Goal: Information Seeking & Learning: Compare options

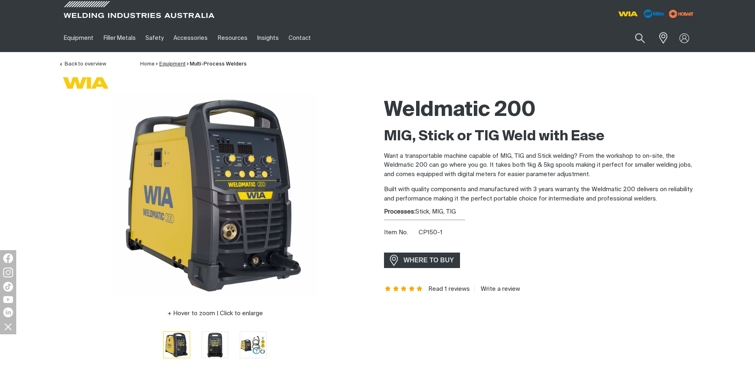
click at [162, 66] on link "Equipment" at bounding box center [172, 63] width 26 height 5
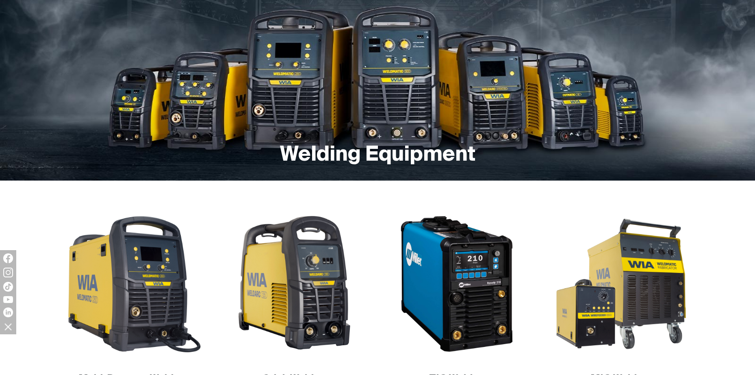
scroll to position [81, 0]
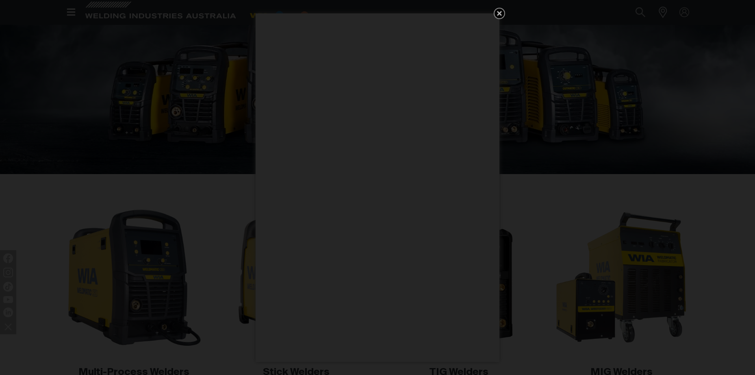
click at [498, 16] on icon "Get 5 WIA Welding Guides Free!" at bounding box center [500, 14] width 10 height 10
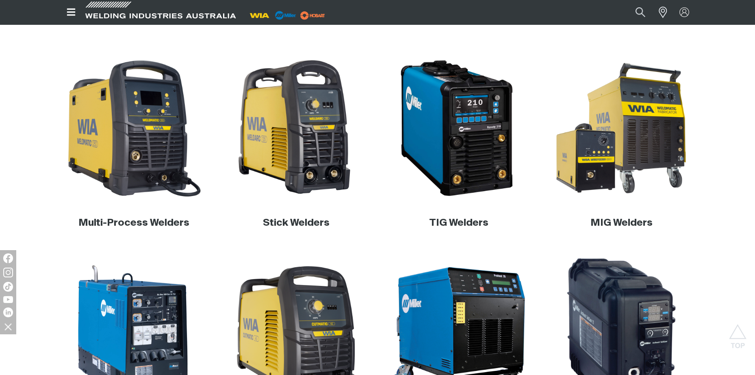
scroll to position [244, 0]
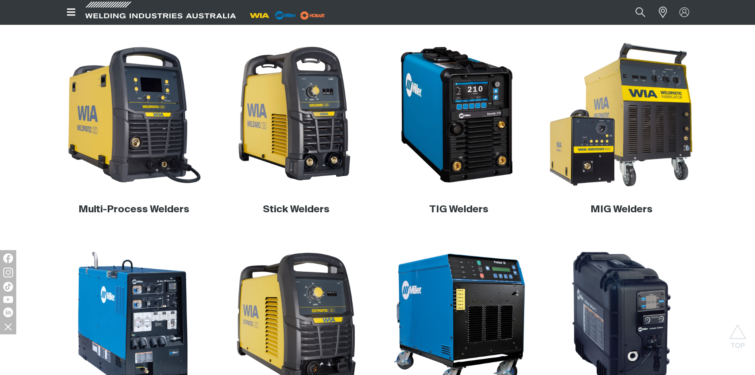
click at [614, 151] on img at bounding box center [622, 115] width 156 height 156
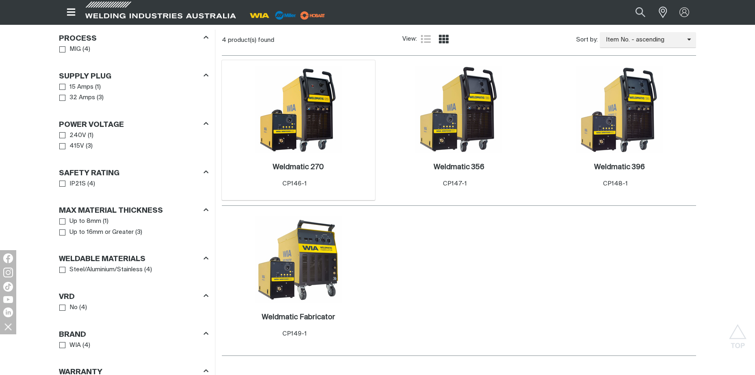
scroll to position [447, 0]
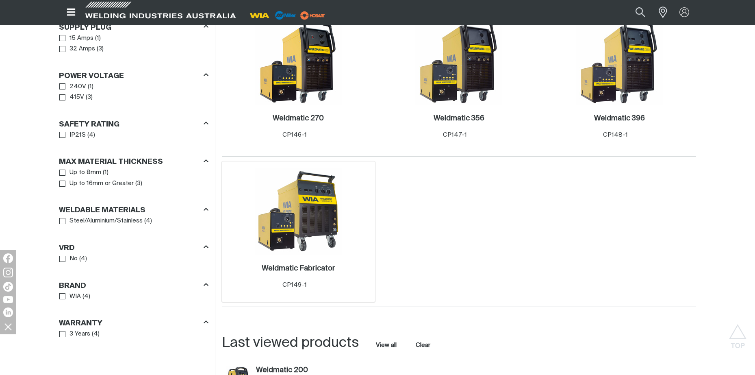
click at [321, 212] on img at bounding box center [298, 211] width 87 height 87
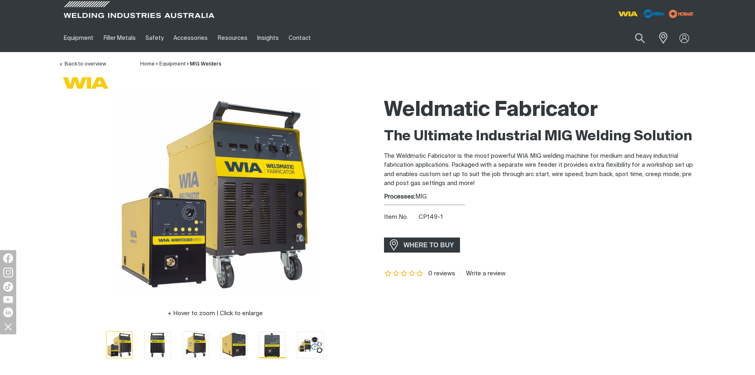
click at [270, 347] on img "Go to slide 5" at bounding box center [272, 345] width 26 height 26
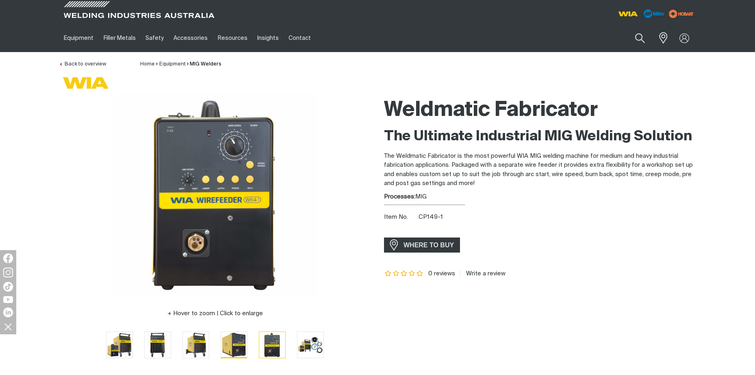
click at [246, 345] on img "Go to slide 4" at bounding box center [234, 345] width 26 height 26
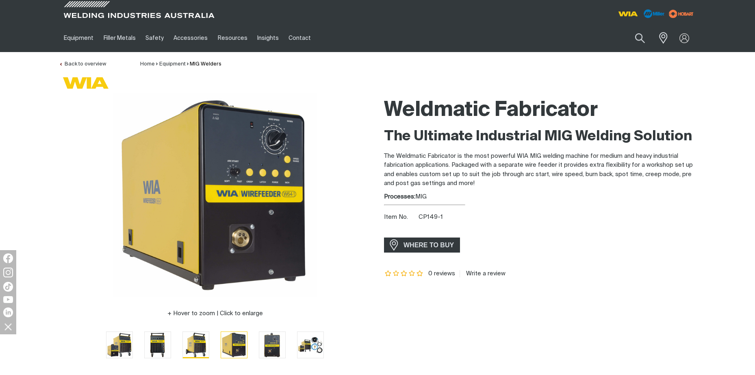
click at [202, 342] on img "Go to slide 3" at bounding box center [196, 345] width 26 height 26
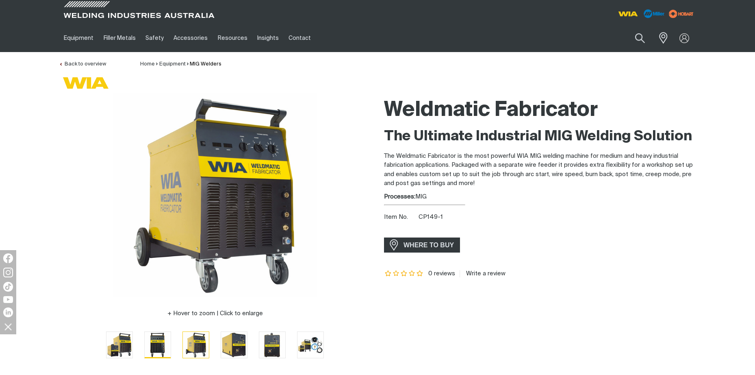
click at [148, 342] on img "Go to slide 2" at bounding box center [158, 345] width 26 height 26
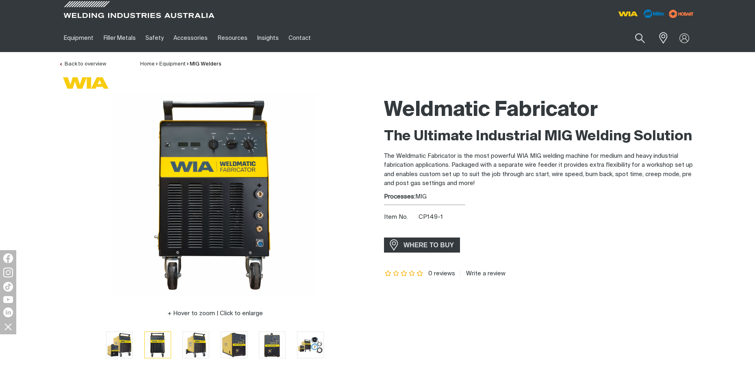
click at [177, 344] on li at bounding box center [196, 345] width 38 height 28
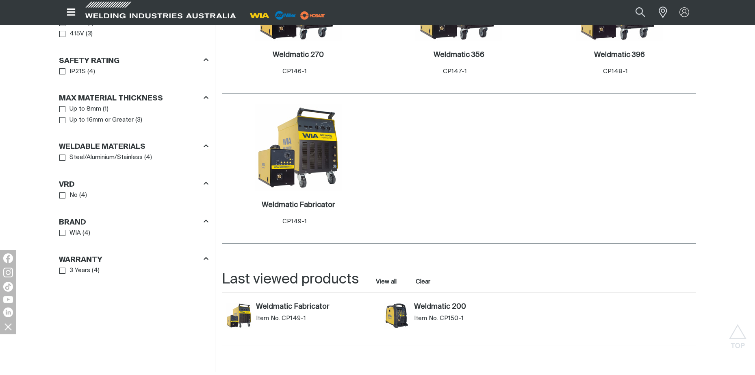
scroll to position [529, 0]
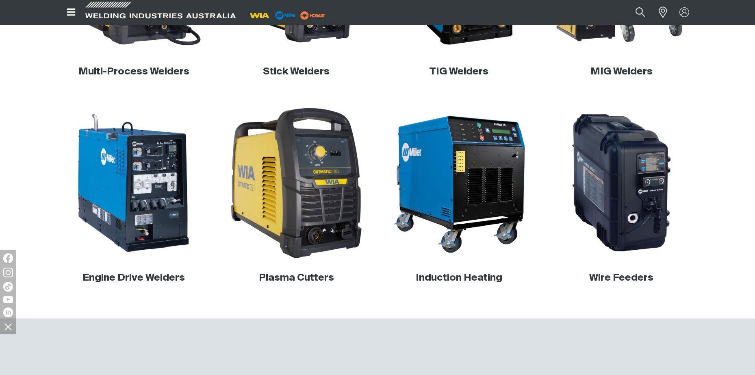
scroll to position [407, 0]
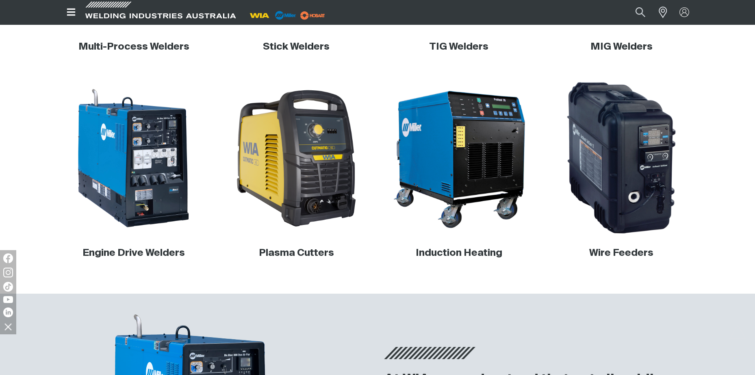
click at [607, 176] on img at bounding box center [622, 158] width 156 height 156
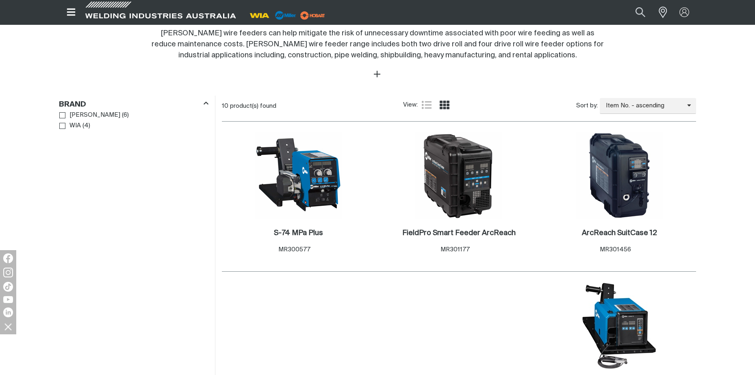
scroll to position [320, 0]
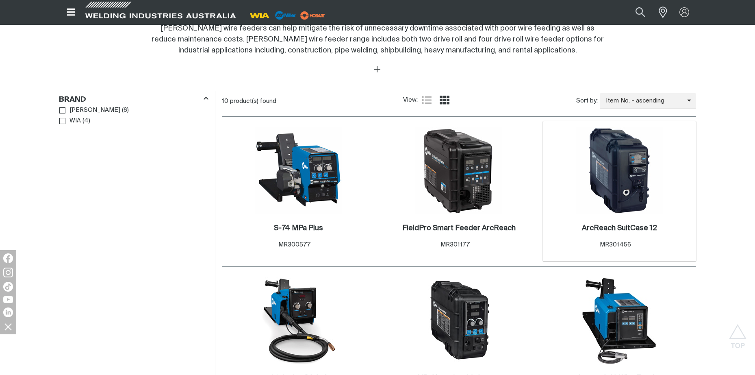
click at [626, 186] on img at bounding box center [619, 170] width 87 height 87
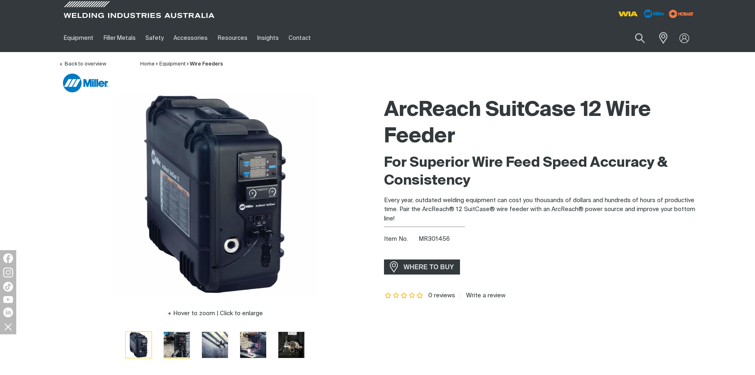
click at [180, 335] on img "Go to slide 2" at bounding box center [177, 345] width 26 height 26
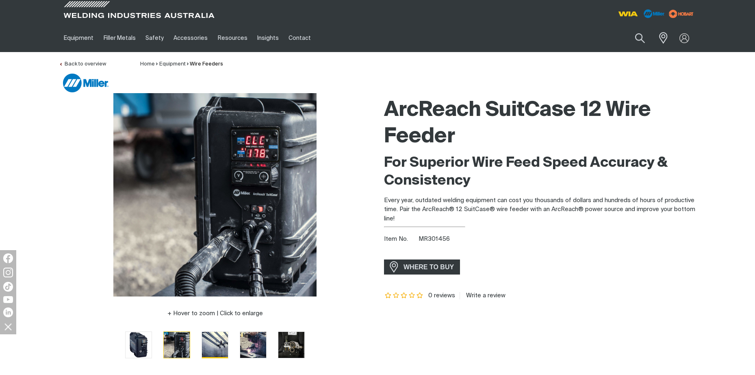
click at [212, 342] on img "Go to slide 3" at bounding box center [215, 345] width 26 height 26
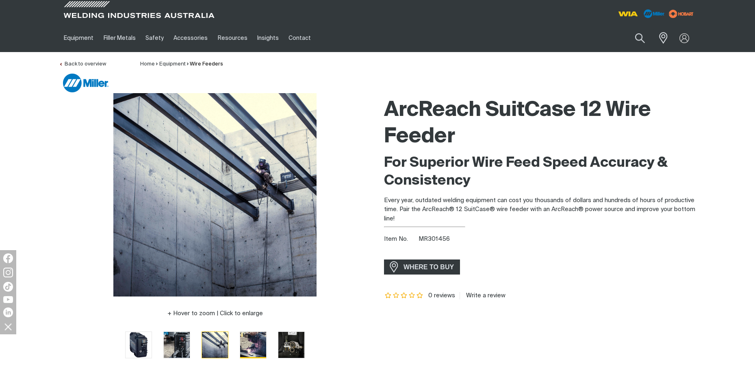
click at [251, 344] on img "Go to slide 4" at bounding box center [253, 345] width 26 height 26
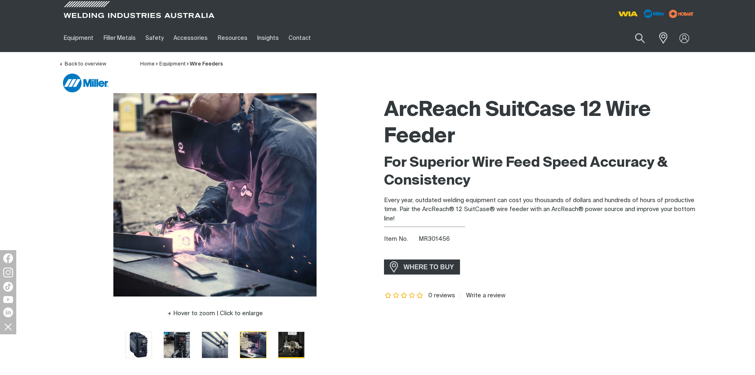
click at [289, 341] on img "Go to slide 5" at bounding box center [291, 345] width 26 height 26
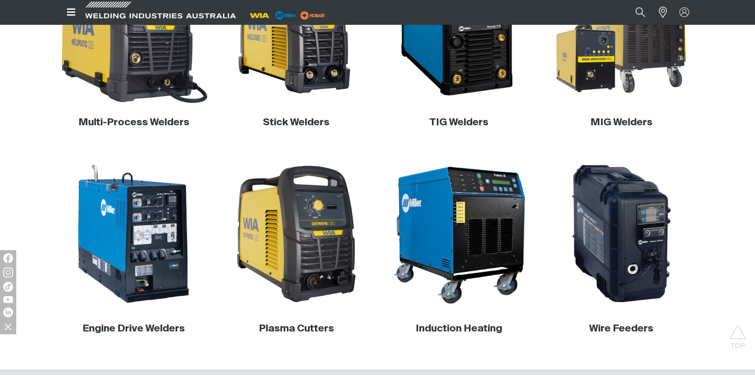
scroll to position [203, 0]
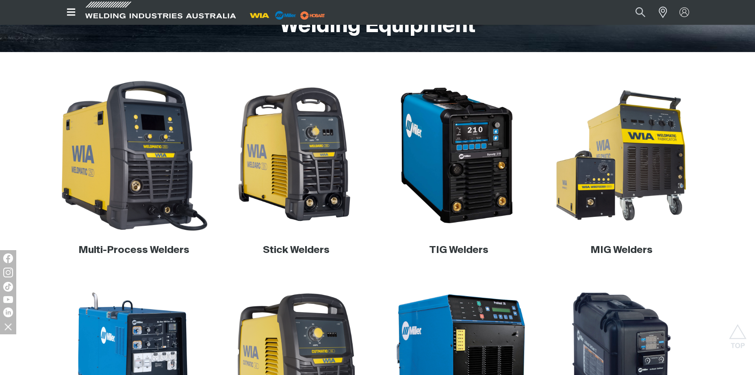
click at [162, 134] on img at bounding box center [134, 156] width 156 height 156
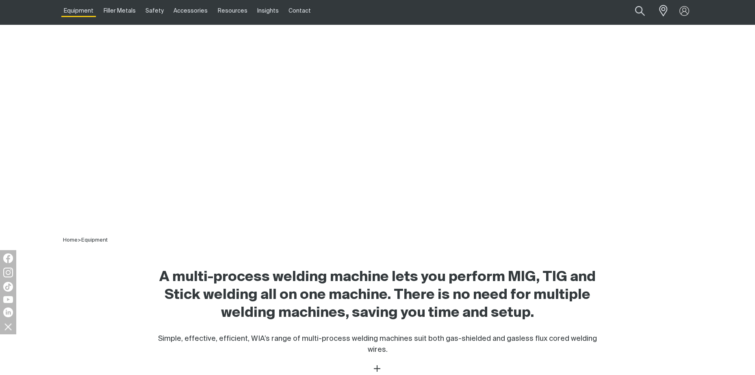
scroll to position [134, 0]
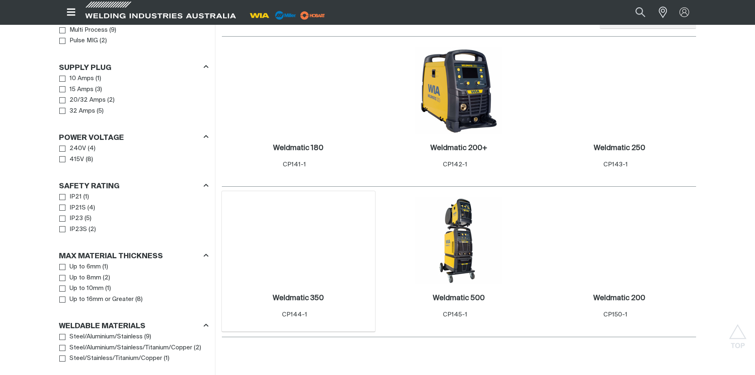
scroll to position [407, 0]
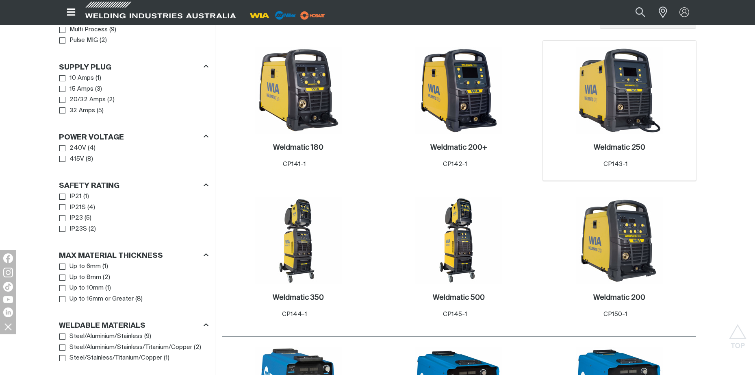
click at [636, 81] on img at bounding box center [619, 90] width 87 height 87
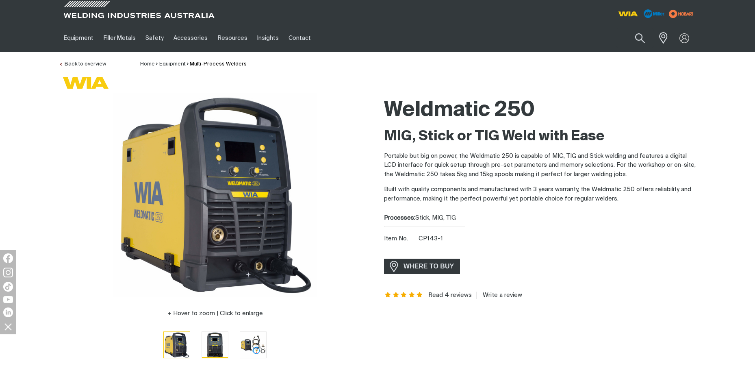
click at [222, 352] on img "Go to slide 2" at bounding box center [215, 345] width 26 height 26
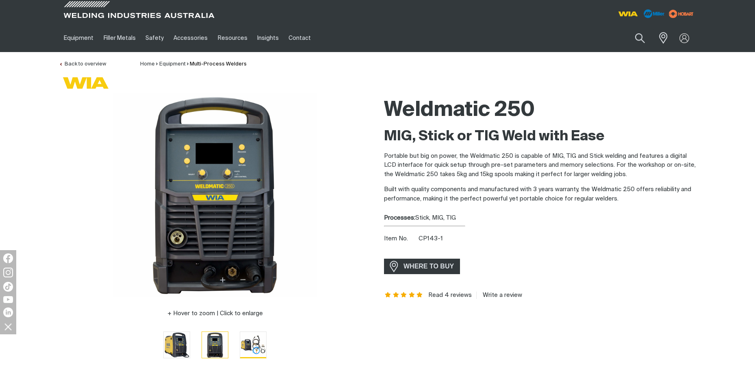
click at [246, 348] on img "Go to slide 3" at bounding box center [253, 345] width 26 height 26
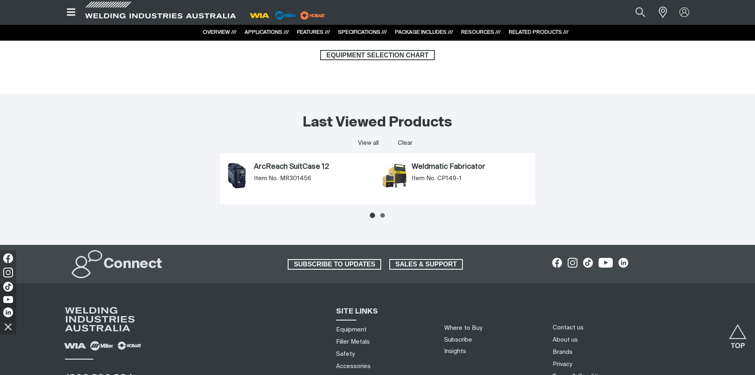
scroll to position [3618, 0]
